Goal: Navigation & Orientation: Understand site structure

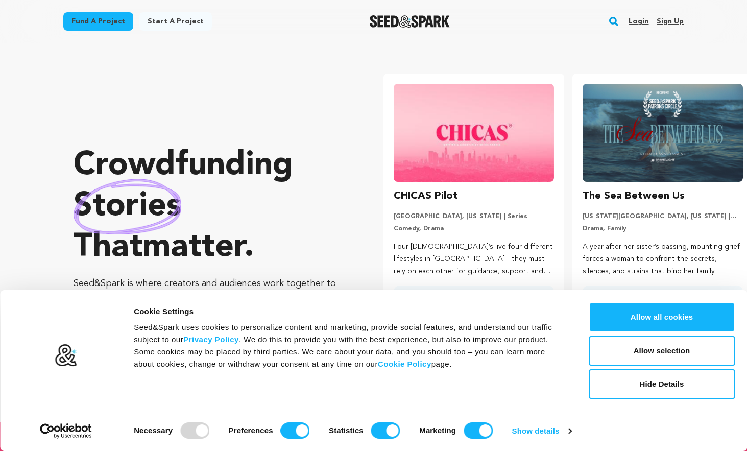
scroll to position [0, 197]
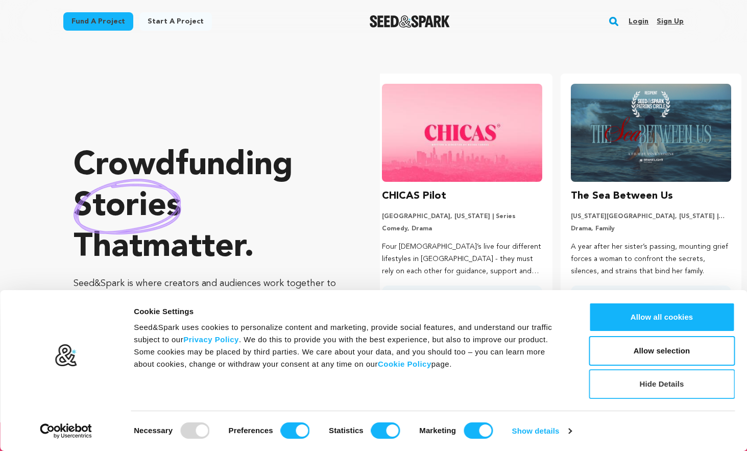
click at [614, 381] on button "Hide Details" at bounding box center [662, 384] width 146 height 30
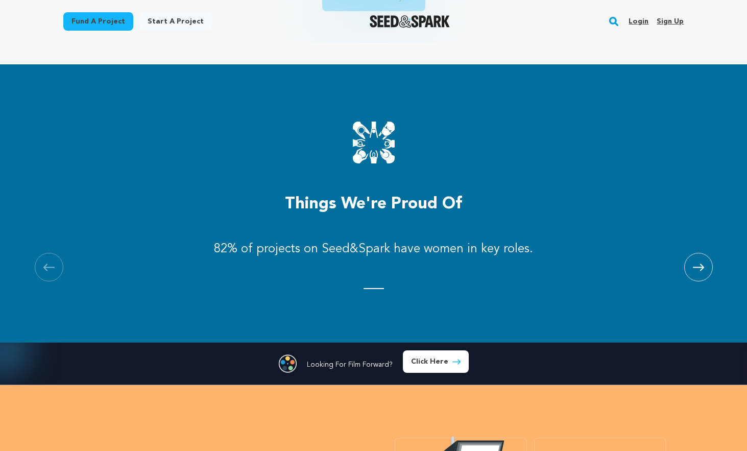
scroll to position [1077, 0]
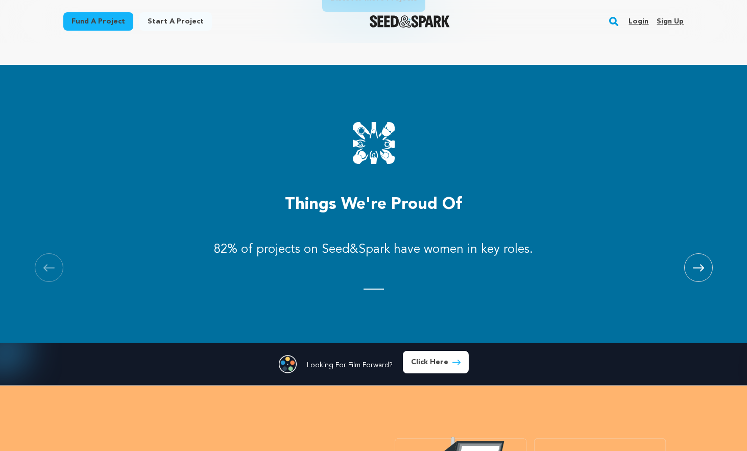
click at [694, 266] on icon at bounding box center [698, 268] width 11 height 8
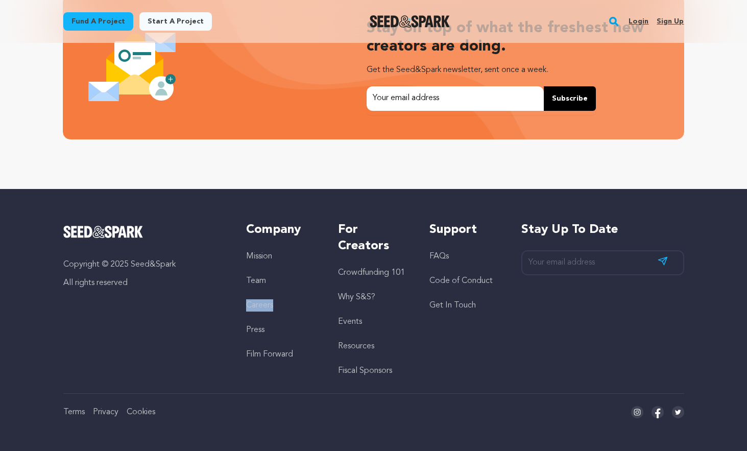
scroll to position [0, 0]
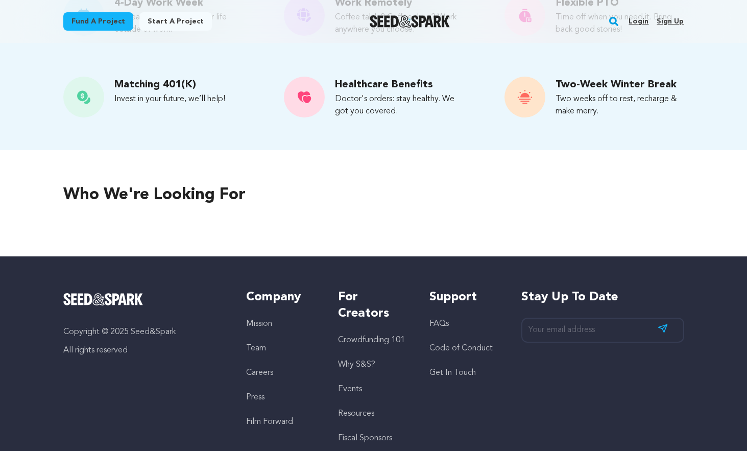
scroll to position [344, 0]
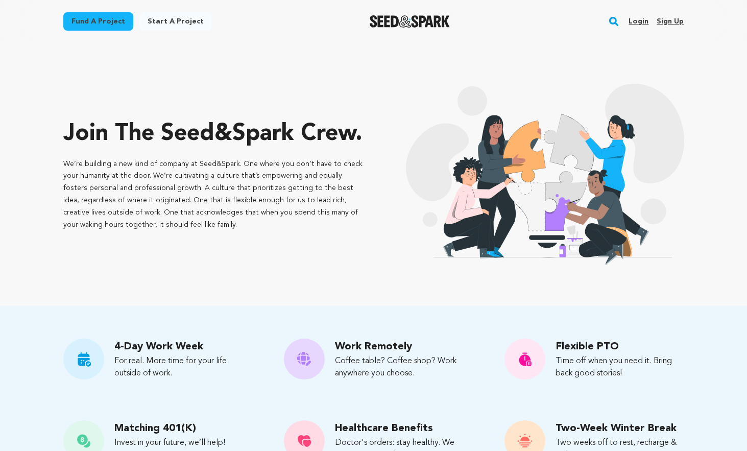
click at [391, 17] on img "Seed&Spark Homepage" at bounding box center [410, 21] width 80 height 12
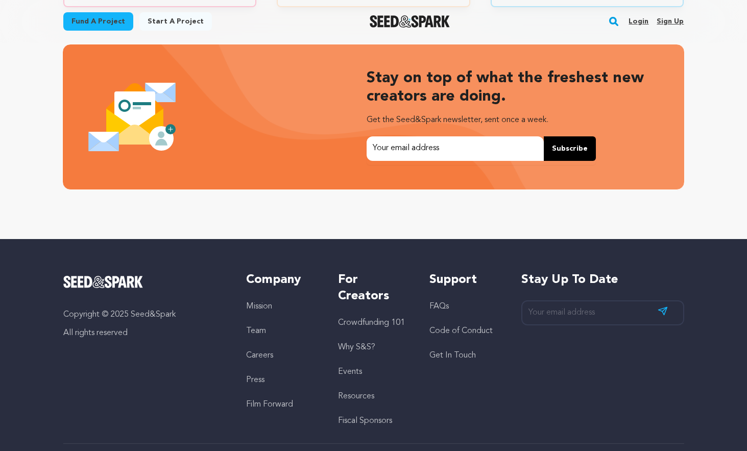
scroll to position [2145, 0]
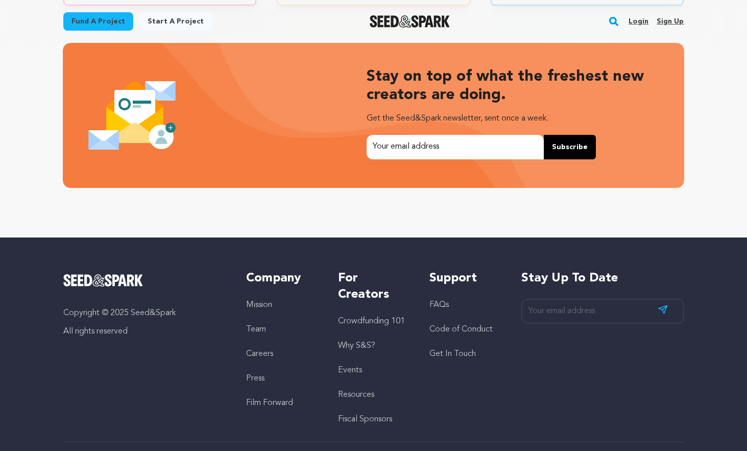
click at [290, 404] on link "Film Forward" at bounding box center [269, 403] width 47 height 8
click at [371, 417] on link "Fiscal Sponsors" at bounding box center [365, 419] width 54 height 8
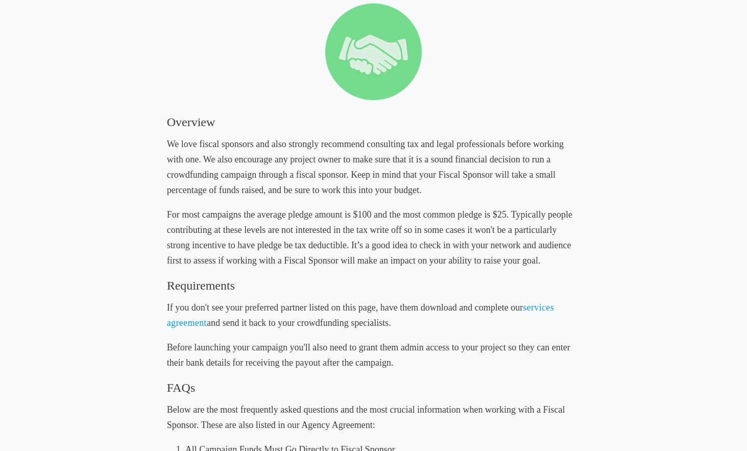
scroll to position [134, 0]
